Goal: Download file/media

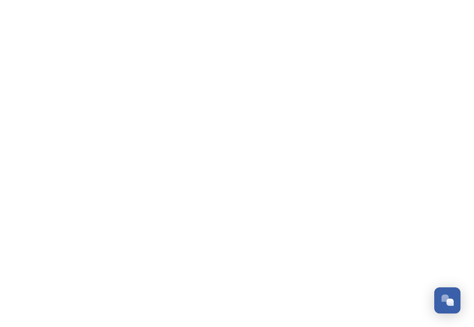
scroll to position [328, 0]
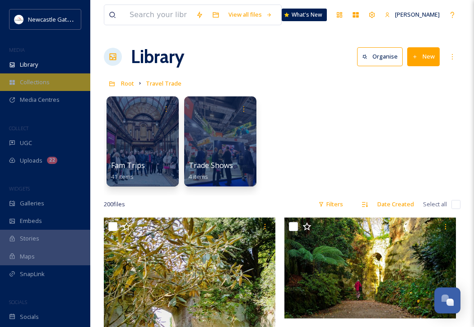
click at [39, 83] on span "Collections" at bounding box center [35, 82] width 30 height 9
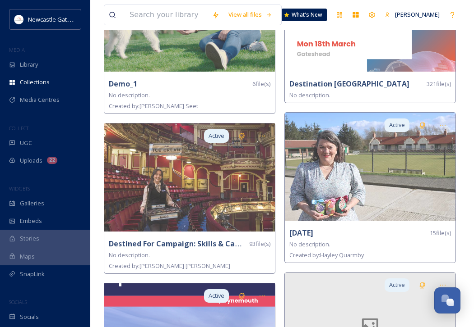
scroll to position [776, 0]
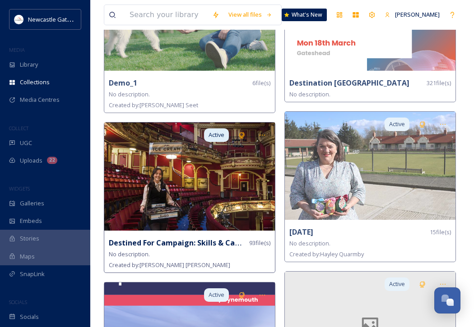
click at [225, 175] on img at bounding box center [189, 177] width 171 height 108
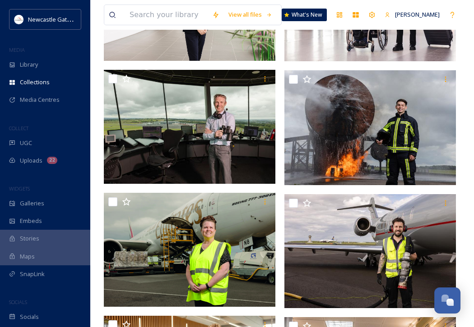
scroll to position [192, 0]
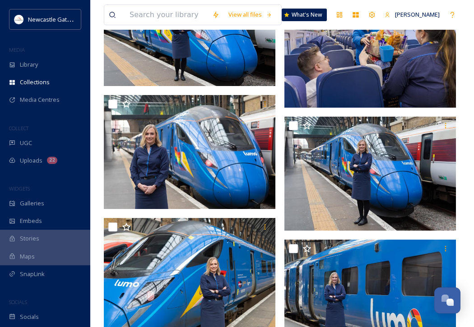
scroll to position [4474, 0]
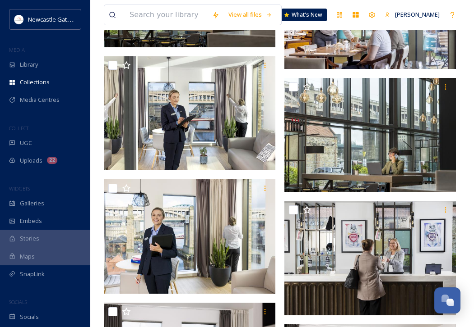
scroll to position [2922, 0]
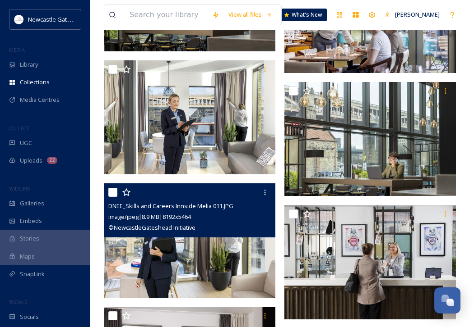
click at [160, 258] on img at bounding box center [189, 241] width 171 height 115
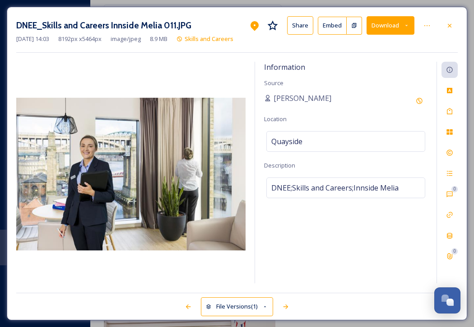
click at [408, 25] on icon at bounding box center [406, 26] width 6 height 6
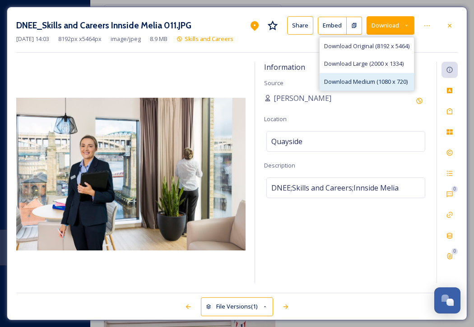
click at [388, 79] on span "Download Medium (1080 x 720)" at bounding box center [365, 82] width 83 height 9
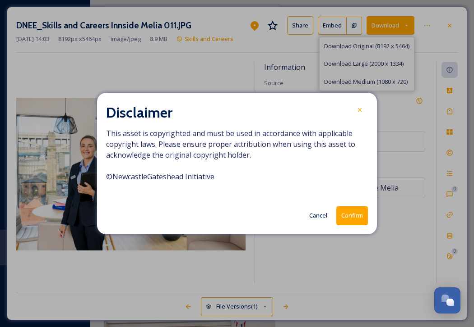
click at [353, 217] on button "Confirm" at bounding box center [352, 216] width 32 height 18
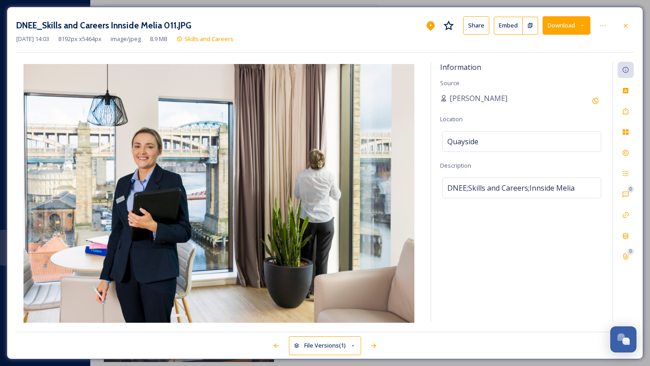
scroll to position [295, 0]
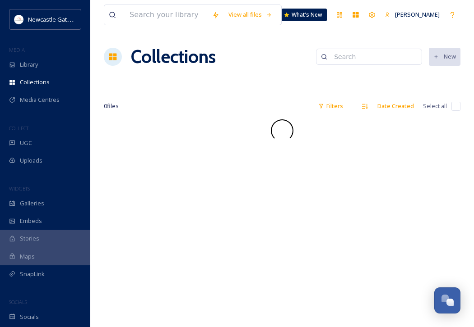
scroll to position [328, 0]
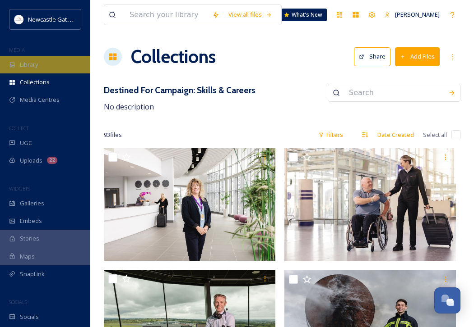
click at [37, 65] on span "Library" at bounding box center [29, 64] width 18 height 9
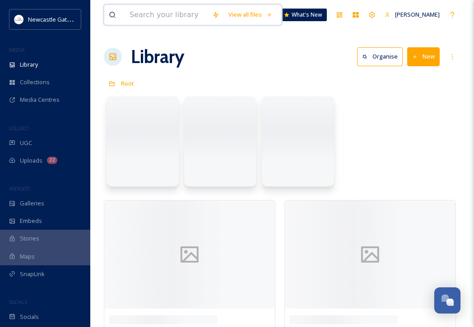
click at [172, 18] on input at bounding box center [166, 15] width 83 height 20
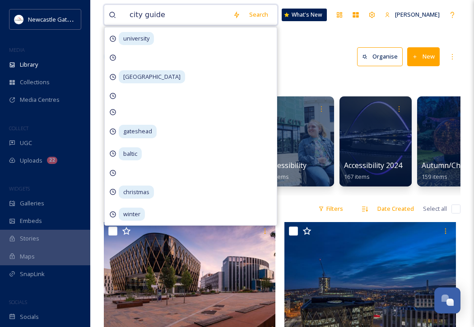
type input "city guides"
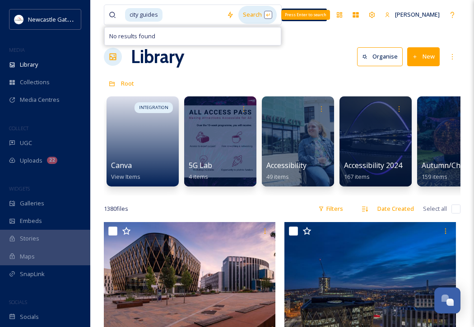
click at [274, 14] on div "Search Press Enter to search" at bounding box center [257, 15] width 38 height 18
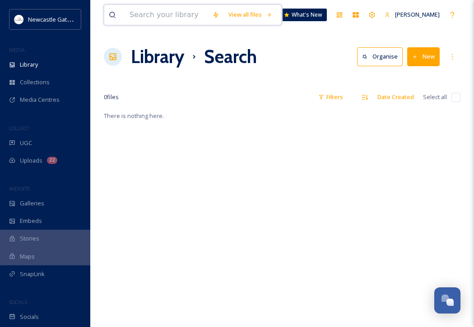
click at [199, 19] on input at bounding box center [166, 15] width 83 height 20
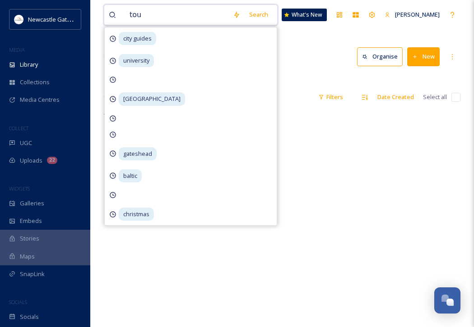
type input "tour"
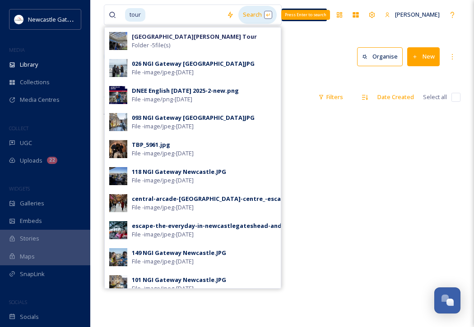
click at [267, 17] on div "Search Press Enter to search" at bounding box center [257, 15] width 38 height 18
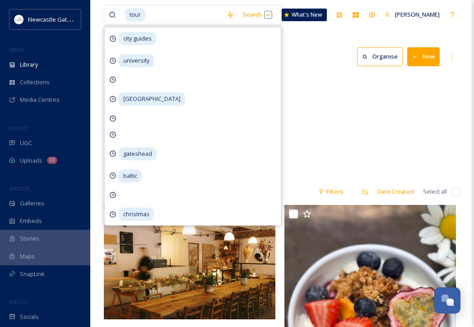
click at [358, 121] on div "NGI Flickr Migration [GEOGRAPHIC_DATA][PERSON_NAME] Tour 5 items City Investmen…" at bounding box center [282, 127] width 356 height 104
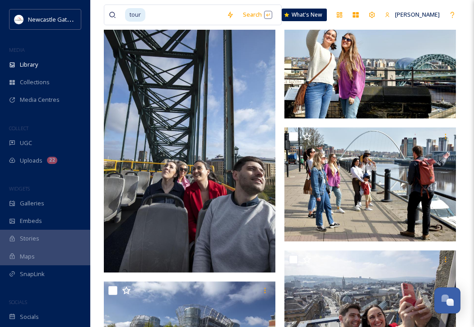
scroll to position [5789, 0]
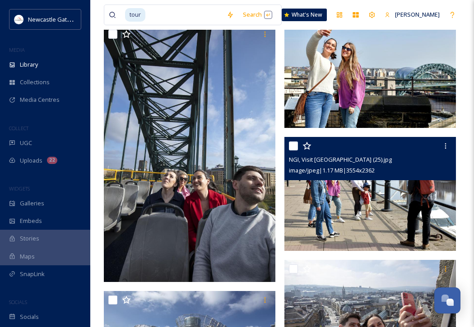
click at [360, 199] on img at bounding box center [369, 194] width 171 height 114
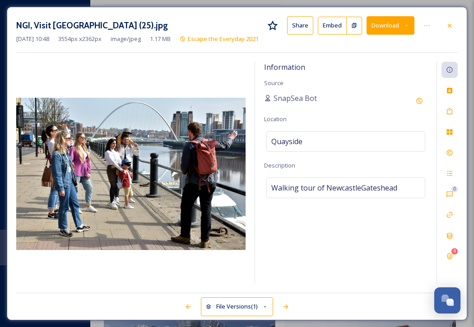
click at [408, 28] on icon at bounding box center [406, 26] width 6 height 6
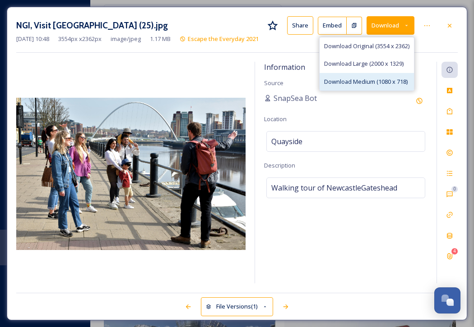
click at [376, 83] on span "Download Medium (1080 x 718)" at bounding box center [365, 82] width 83 height 9
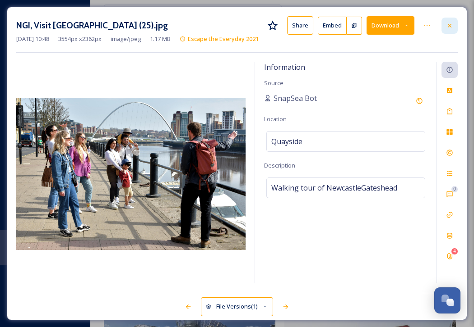
click at [447, 28] on icon at bounding box center [449, 25] width 7 height 7
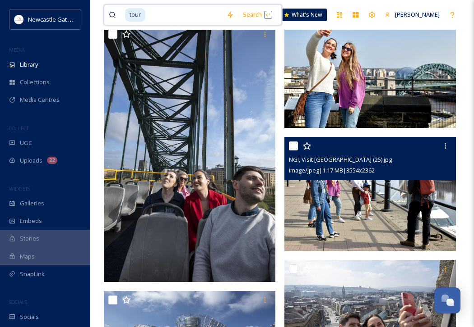
click at [171, 15] on input at bounding box center [184, 15] width 76 height 20
type input "t"
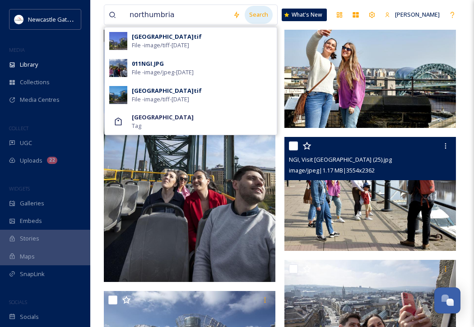
click at [267, 16] on div "Search" at bounding box center [258, 15] width 28 height 18
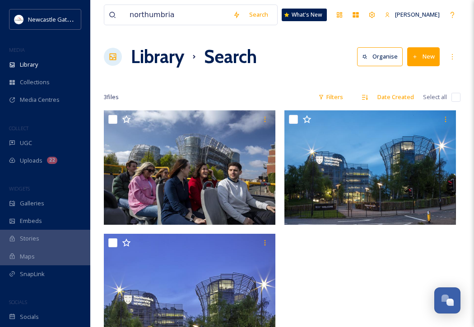
click at [342, 289] on div at bounding box center [372, 241] width 176 height 261
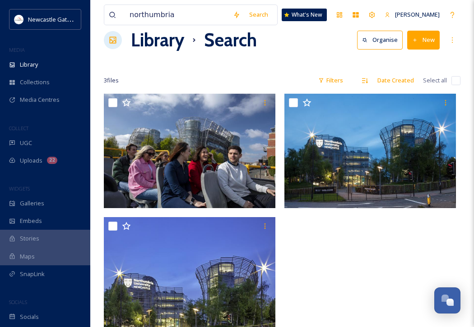
scroll to position [18, 0]
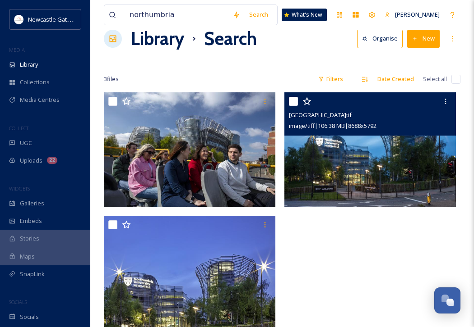
click at [397, 154] on img at bounding box center [369, 149] width 171 height 115
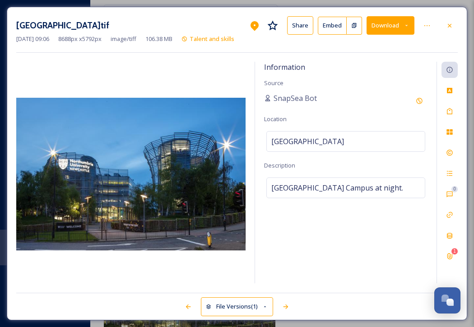
click at [409, 24] on icon at bounding box center [406, 26] width 6 height 6
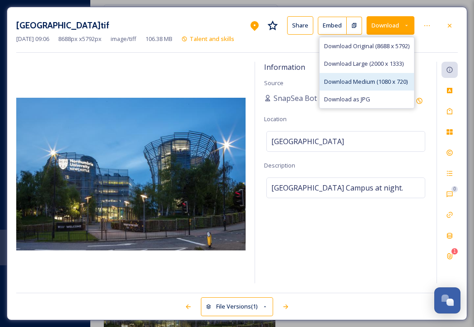
click at [374, 79] on span "Download Medium (1080 x 720)" at bounding box center [365, 82] width 83 height 9
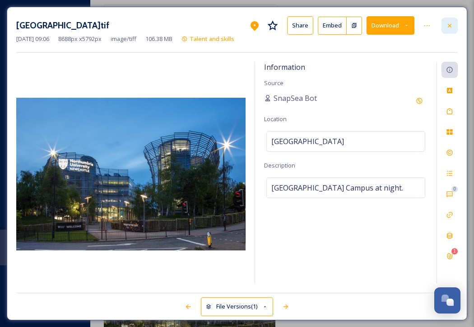
click at [451, 26] on icon at bounding box center [449, 25] width 7 height 7
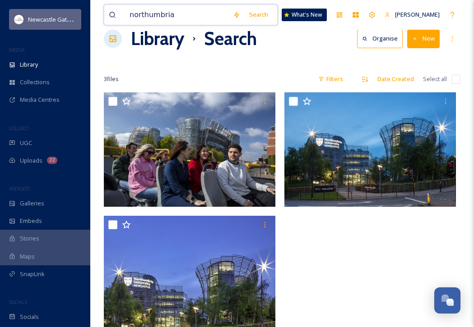
drag, startPoint x: 203, startPoint y: 14, endPoint x: 69, endPoint y: 14, distance: 134.4
click at [69, 14] on div "Newcastle Gateshead Initiative MEDIA Library Collections Media Centres COLLECT …" at bounding box center [237, 201] width 474 height 438
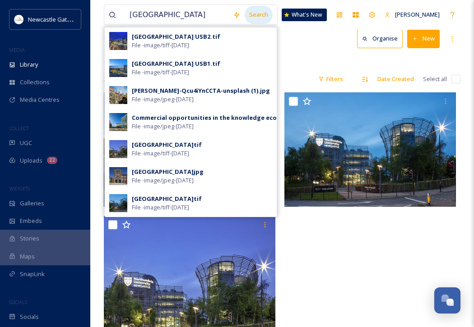
click at [267, 14] on div "Search" at bounding box center [258, 15] width 28 height 18
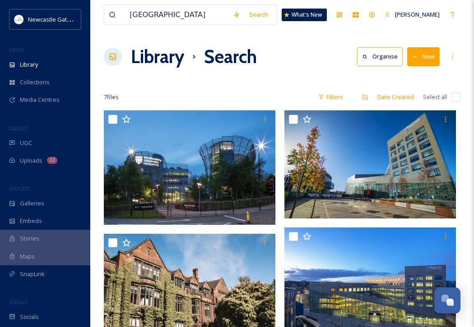
click at [470, 108] on div "[GEOGRAPHIC_DATA] Search What's New [PERSON_NAME] Library Search Organise New Y…" at bounding box center [281, 325] width 383 height 651
drag, startPoint x: 207, startPoint y: 21, endPoint x: 89, endPoint y: 17, distance: 117.3
click at [89, 17] on div "Newcastle Gateshead Initiative MEDIA Library Collections Media Centres COLLECT …" at bounding box center [237, 325] width 474 height 651
type input "young person"
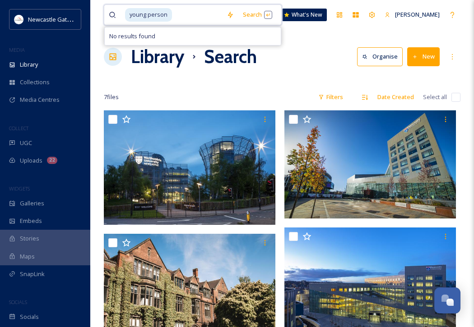
drag, startPoint x: 190, startPoint y: 16, endPoint x: 48, endPoint y: 8, distance: 142.8
click at [48, 8] on div "Newcastle Gateshead Initiative MEDIA Library Collections Media Centres COLLECT …" at bounding box center [237, 325] width 474 height 651
type input "s"
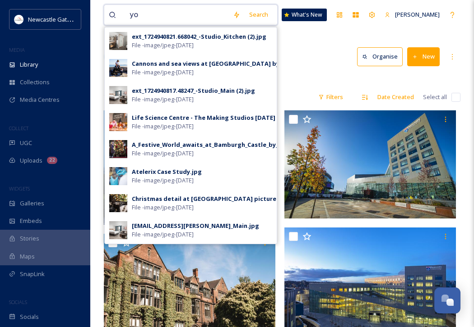
type input "y"
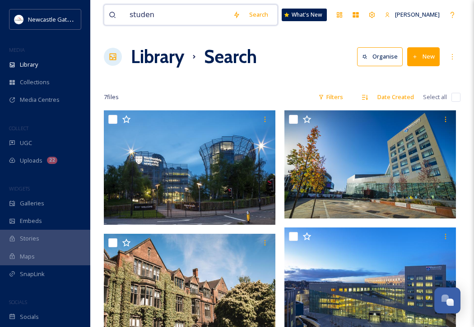
type input "student"
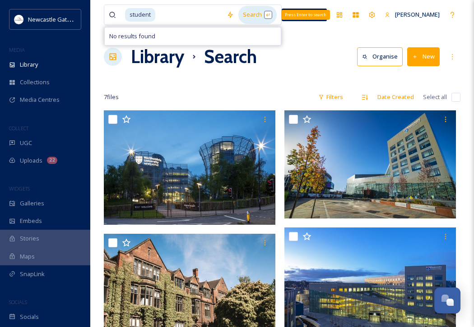
click at [275, 17] on div "Search Press Enter to search" at bounding box center [257, 15] width 38 height 18
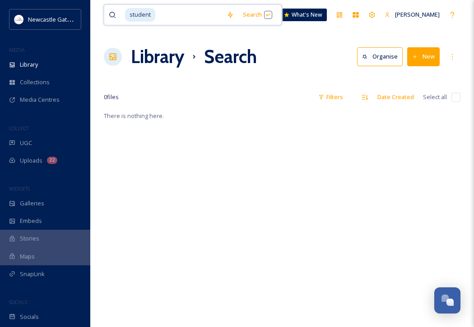
click at [203, 12] on input at bounding box center [189, 15] width 66 height 20
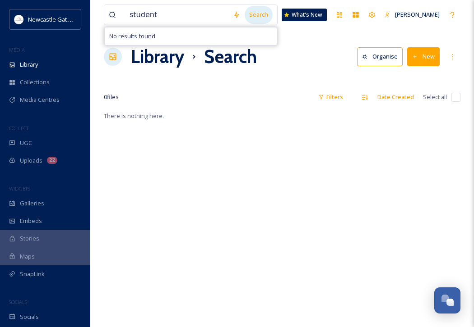
click at [263, 14] on div "Search" at bounding box center [258, 15] width 28 height 18
drag, startPoint x: 189, startPoint y: 17, endPoint x: 112, endPoint y: 14, distance: 77.2
click at [112, 14] on div "student" at bounding box center [169, 15] width 120 height 20
click at [265, 14] on div "Search" at bounding box center [258, 15] width 28 height 18
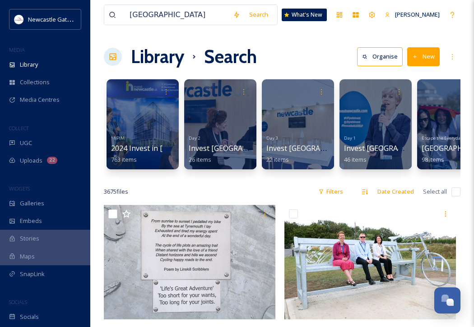
click at [292, 189] on div "3675 file s Filters Date Created Select all" at bounding box center [282, 192] width 356 height 18
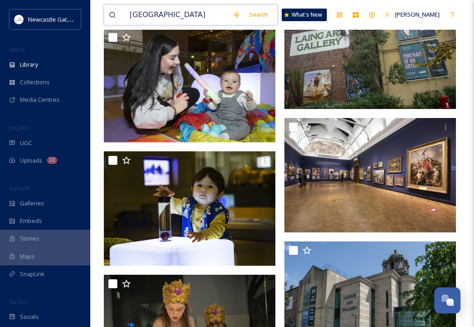
drag, startPoint x: 184, startPoint y: 18, endPoint x: 108, endPoint y: 7, distance: 77.0
click at [109, 7] on div "[GEOGRAPHIC_DATA]" at bounding box center [169, 15] width 120 height 20
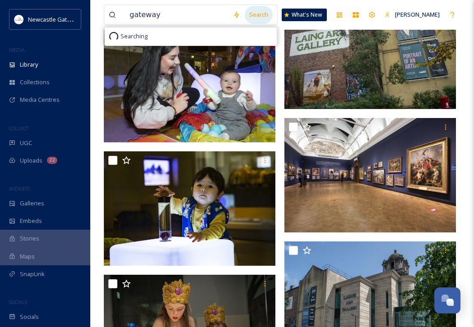
click at [266, 15] on div "Search" at bounding box center [258, 15] width 28 height 18
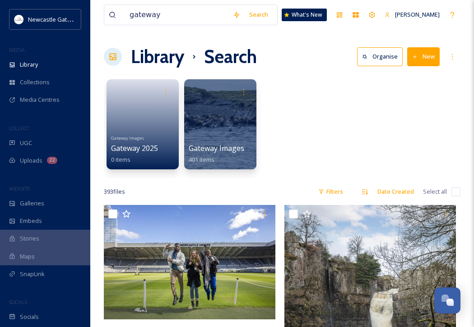
click at [368, 85] on div "Gateway Images Gateway 2025 0 items Gateway Images 401 items" at bounding box center [282, 127] width 356 height 104
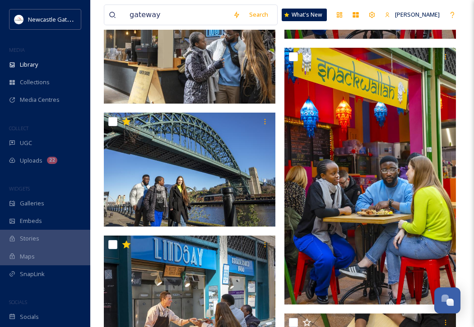
scroll to position [6521, 0]
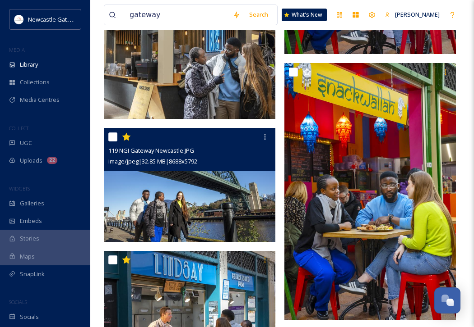
click at [241, 200] on img at bounding box center [189, 185] width 171 height 115
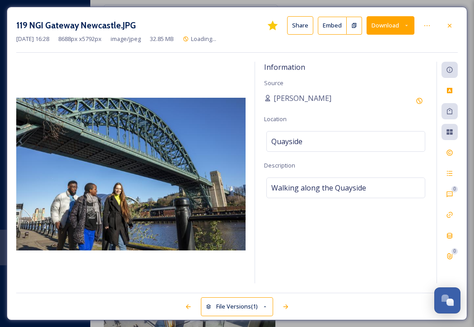
click at [407, 26] on icon at bounding box center [406, 26] width 6 height 6
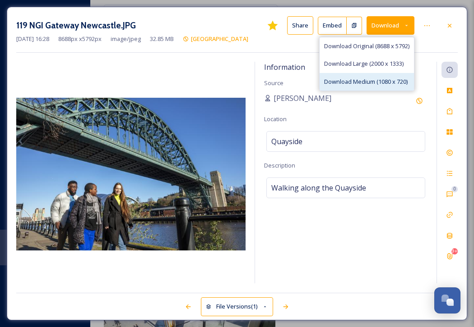
click at [374, 80] on span "Download Medium (1080 x 720)" at bounding box center [365, 82] width 83 height 9
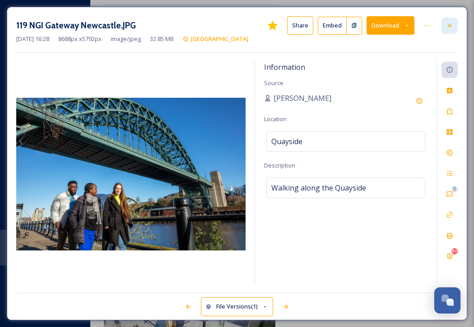
click at [449, 28] on icon at bounding box center [449, 25] width 7 height 7
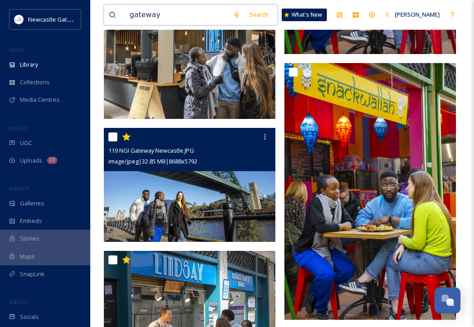
drag, startPoint x: 198, startPoint y: 16, endPoint x: 101, endPoint y: 10, distance: 96.7
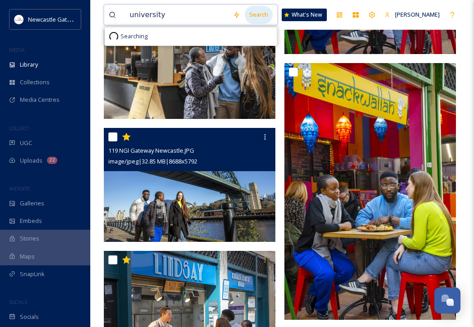
type input "university"
click at [260, 17] on div "Search" at bounding box center [258, 15] width 28 height 18
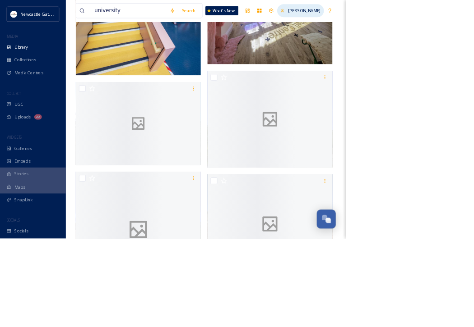
scroll to position [328, 0]
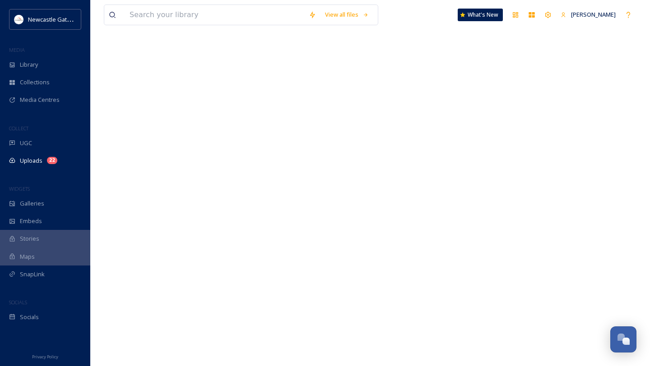
scroll to position [304, 0]
